Goal: Contribute content: Add original content to the website for others to see

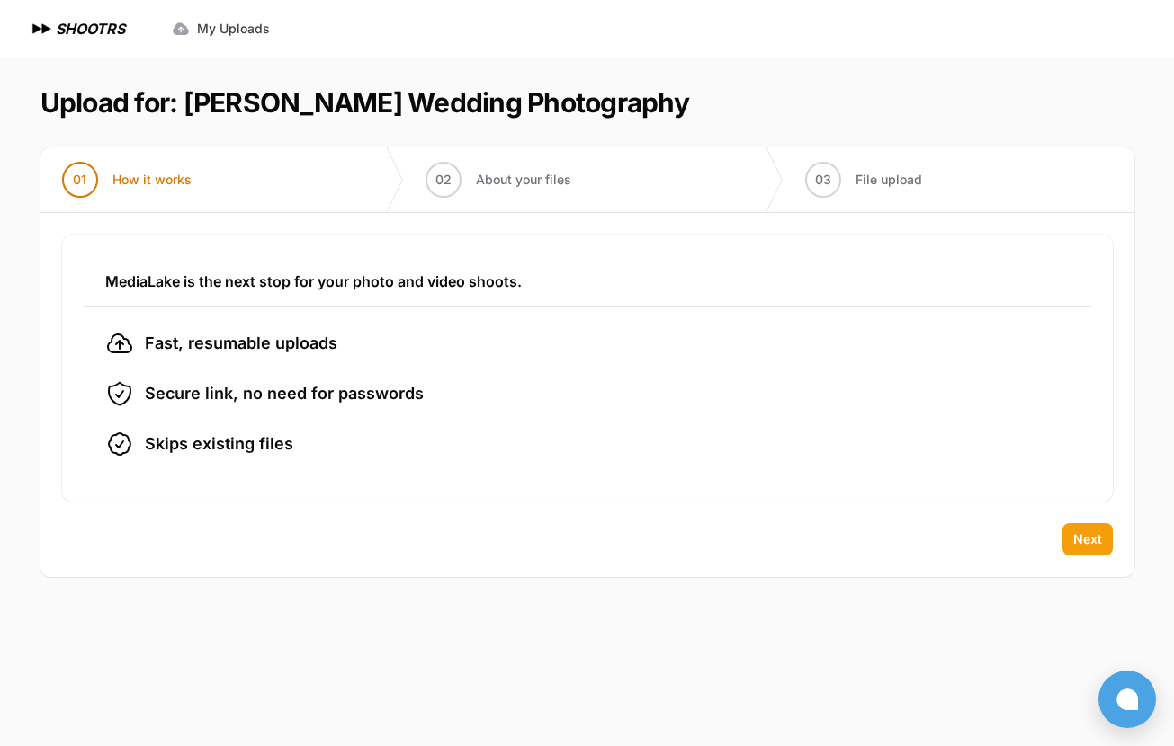
click at [1078, 531] on span "Next" at bounding box center [1087, 540] width 29 height 18
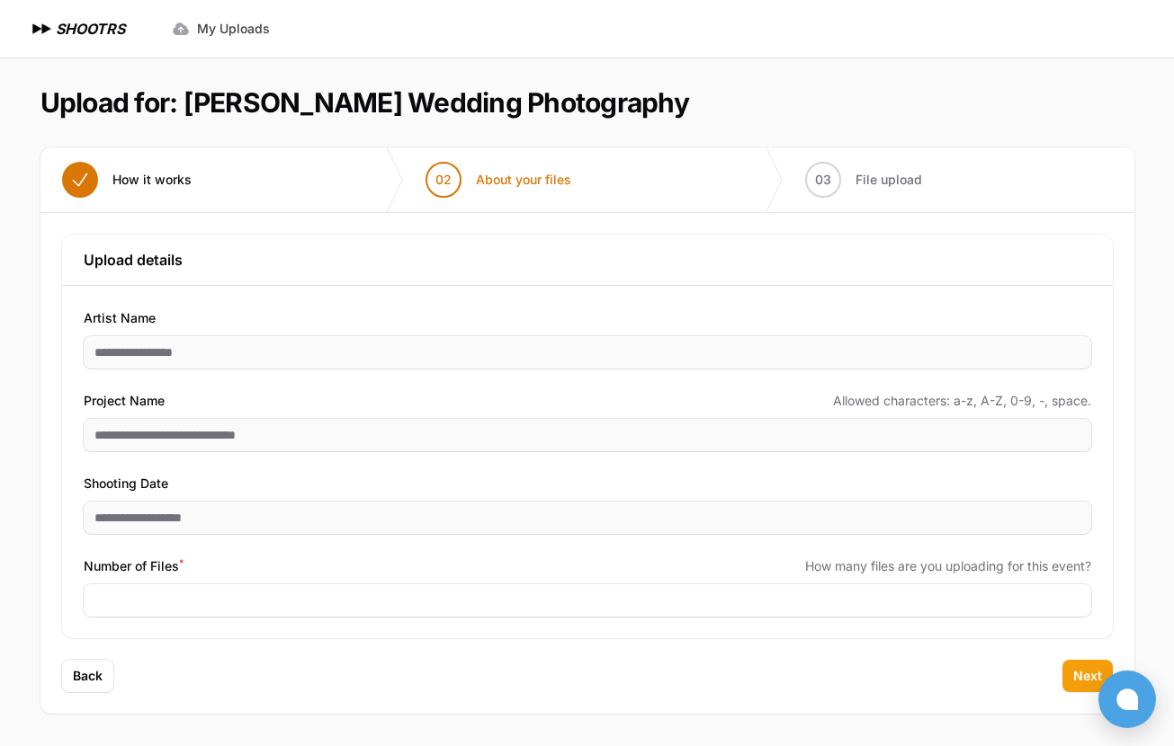
click at [1082, 669] on span "Next" at bounding box center [1087, 676] width 29 height 18
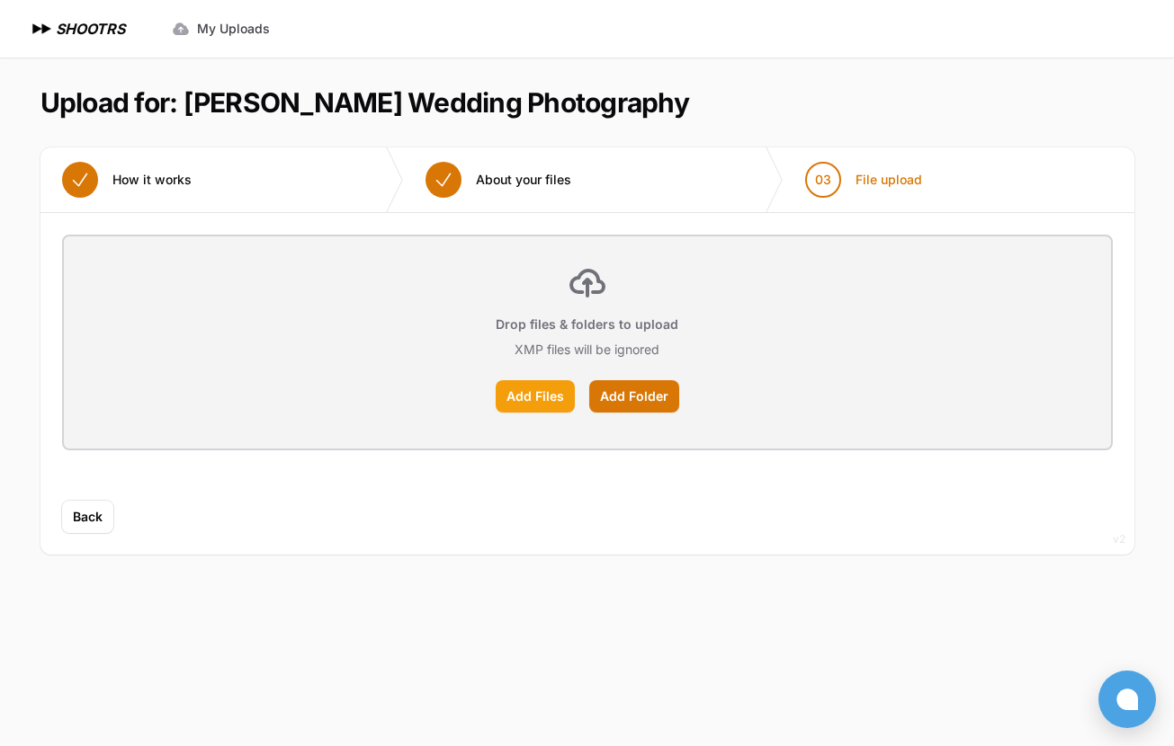
click at [522, 395] on label "Add Files" at bounding box center [535, 396] width 79 height 32
click at [0, 0] on input "Add Files" at bounding box center [0, 0] width 0 height 0
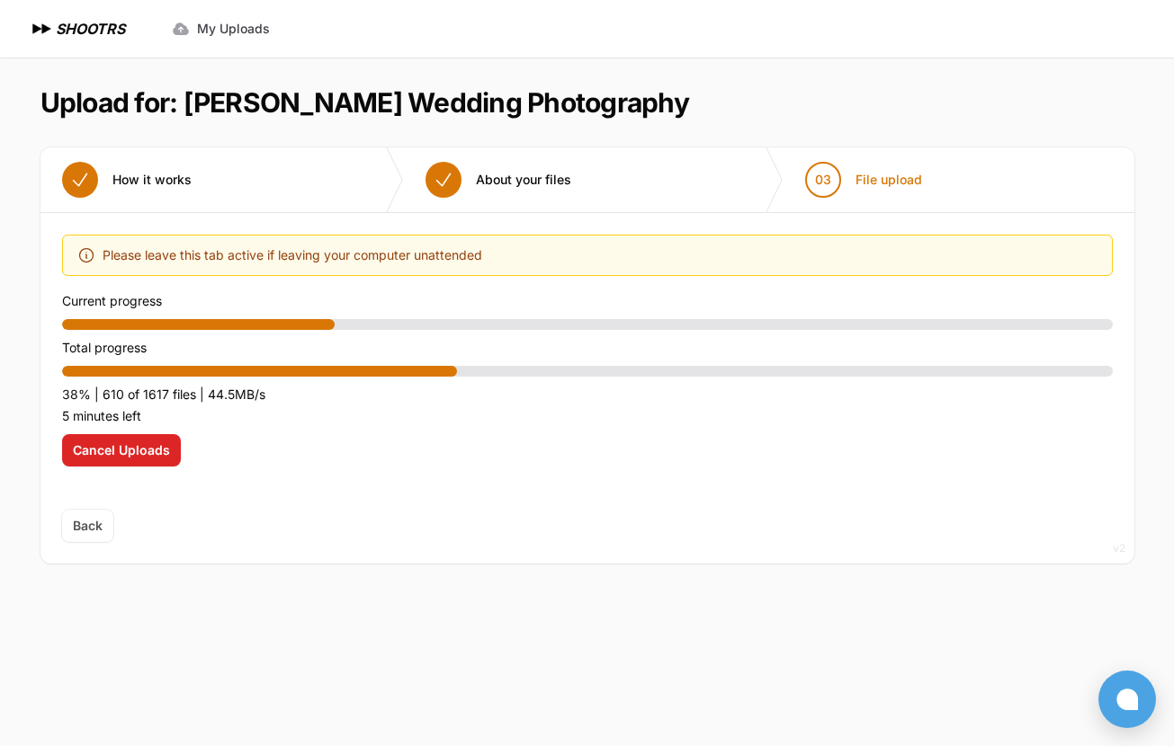
click at [941, 96] on header "Upload for: [PERSON_NAME] Wedding Photography" at bounding box center [587, 102] width 1094 height 32
